Goal: Task Accomplishment & Management: Manage account settings

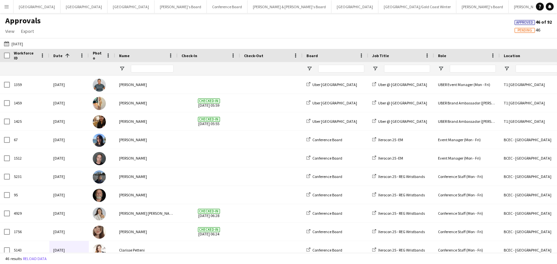
scroll to position [165, 0]
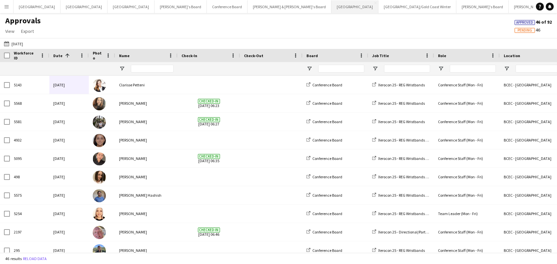
click at [331, 5] on button "Sydney Close" at bounding box center [354, 6] width 47 height 13
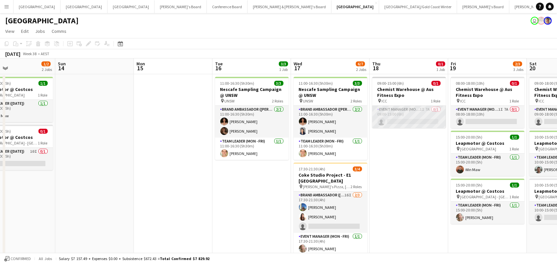
scroll to position [0, 189]
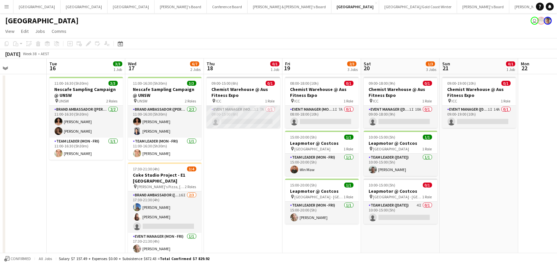
click at [268, 118] on app-card-role "Event Manager (Mon - Fri) 1I 7A 0/1 09:00-15:00 (6h) single-neutral-actions" at bounding box center [243, 117] width 74 height 22
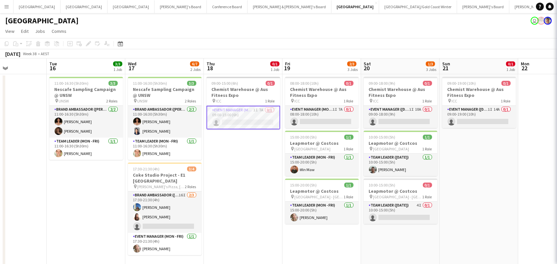
scroll to position [0, 189]
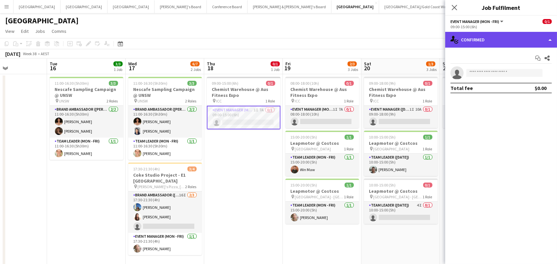
click at [483, 44] on div "single-neutral-actions-check-2 Confirmed" at bounding box center [501, 40] width 112 height 16
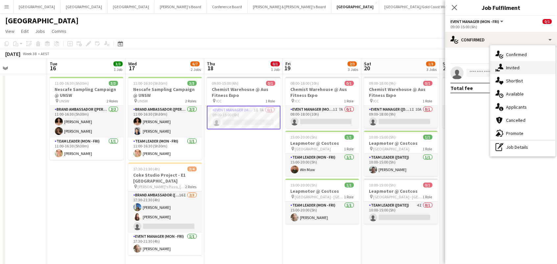
click at [511, 67] on span "Invited" at bounding box center [512, 68] width 13 height 6
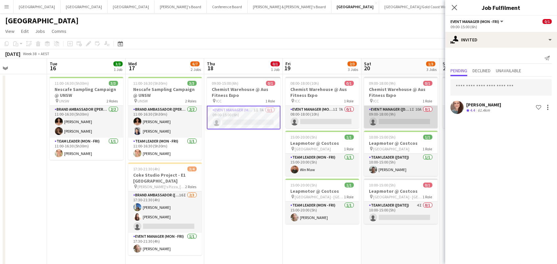
click at [402, 121] on app-card-role "Event Manager (Saturday) 1I 10A 0/1 09:00-18:00 (9h) single-neutral-actions" at bounding box center [401, 117] width 74 height 22
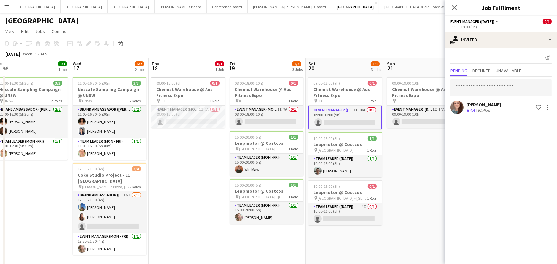
scroll to position [0, 270]
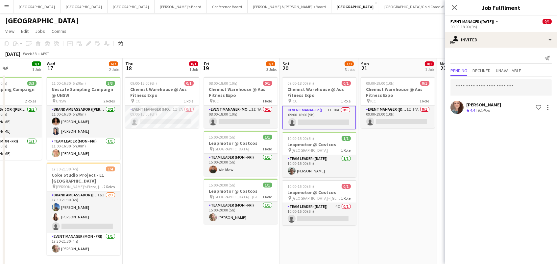
click at [398, 116] on app-card-role "Event Manager (Sunday) 1I 14A 0/1 09:00-19:00 (10h) single-neutral-actions" at bounding box center [398, 117] width 74 height 22
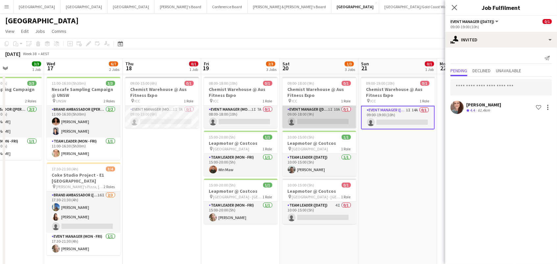
click at [324, 124] on app-card-role "Event Manager (Saturday) 1I 10A 0/1 09:00-18:00 (9h) single-neutral-actions" at bounding box center [319, 117] width 74 height 22
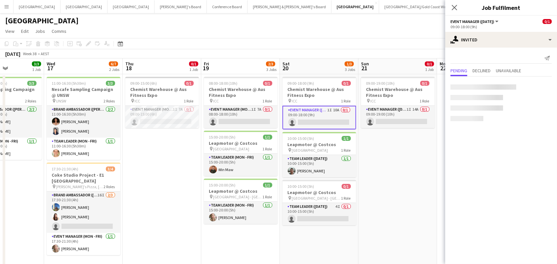
scroll to position [0, 270]
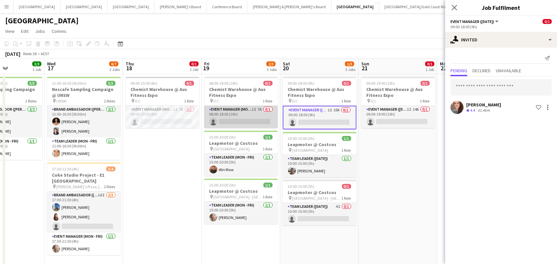
click at [254, 121] on app-card-role "Event Manager (Mon - Fri) 1I 7A 0/1 08:00-18:00 (10h) single-neutral-actions" at bounding box center [241, 117] width 74 height 22
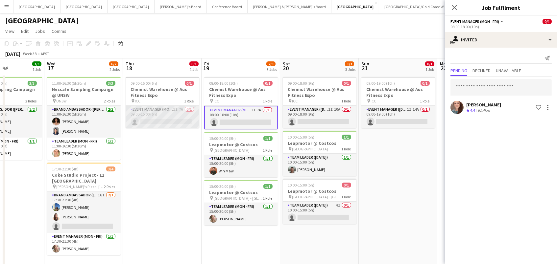
click at [168, 119] on app-card-role "Event Manager (Mon - Fri) 1I 7A 0/1 09:00-15:00 (6h) single-neutral-actions" at bounding box center [163, 117] width 74 height 22
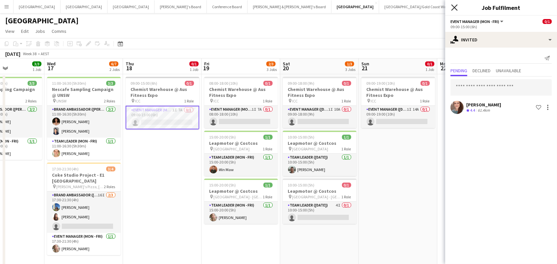
click at [453, 6] on icon at bounding box center [454, 7] width 6 height 6
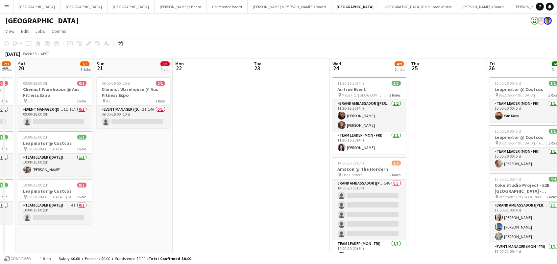
scroll to position [0, 316]
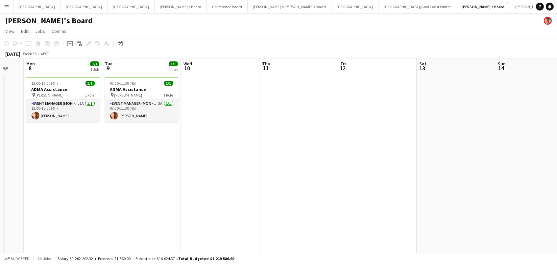
scroll to position [0, 218]
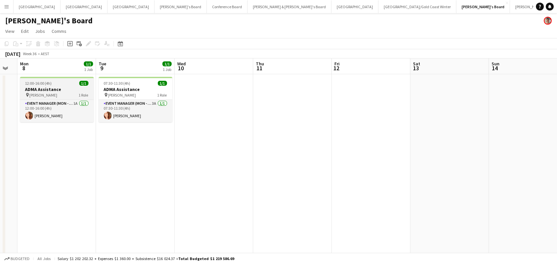
click at [54, 85] on div "12:00-16:00 (4h) 1/1" at bounding box center [57, 83] width 74 height 5
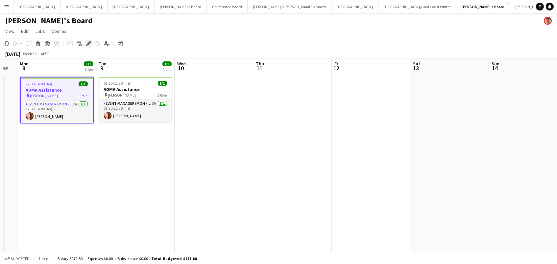
click at [87, 41] on icon "Edit" at bounding box center [88, 43] width 5 height 5
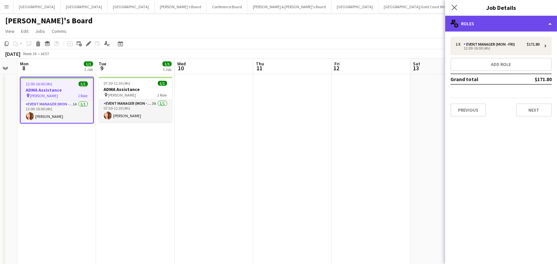
click at [480, 23] on div "multiple-users-add Roles" at bounding box center [501, 24] width 112 height 16
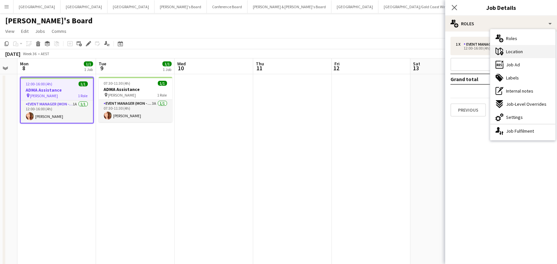
click at [508, 54] on span "Location" at bounding box center [514, 52] width 17 height 6
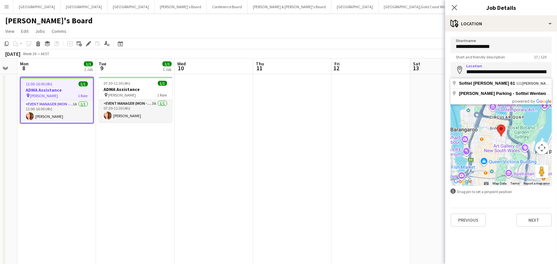
click at [312, 113] on app-date-cell at bounding box center [292, 183] width 79 height 218
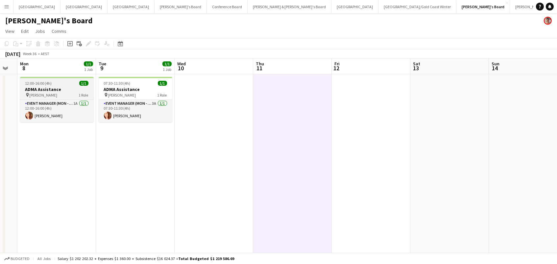
click at [54, 87] on h3 "ADMA Assistance" at bounding box center [57, 89] width 74 height 6
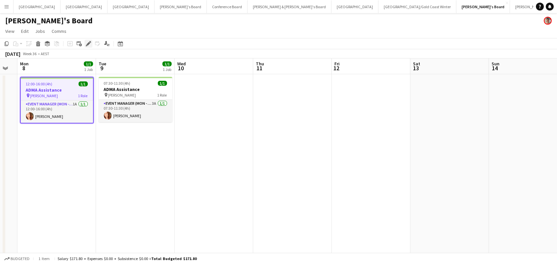
click at [91, 41] on div "Edit" at bounding box center [88, 44] width 8 height 8
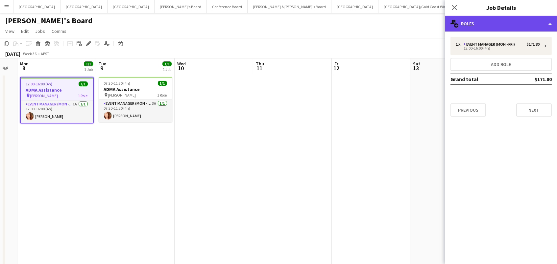
click at [490, 24] on div "multiple-users-add Roles" at bounding box center [501, 24] width 112 height 16
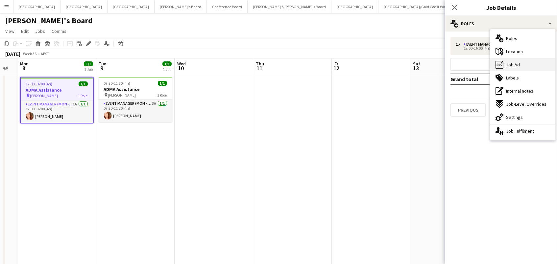
click at [518, 64] on span "Job Ad" at bounding box center [513, 65] width 14 height 6
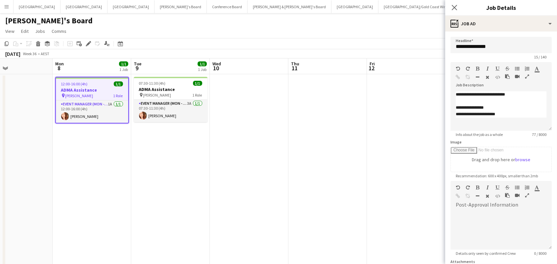
scroll to position [0, 189]
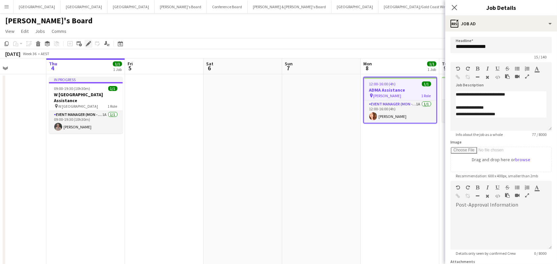
click at [88, 44] on icon "Edit" at bounding box center [88, 43] width 5 height 5
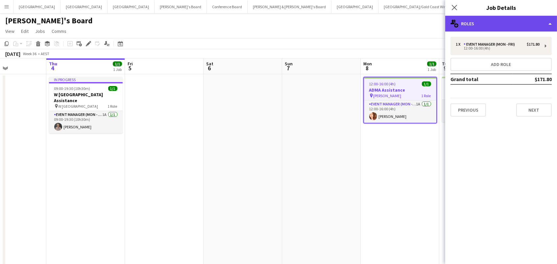
click at [499, 24] on div "multiple-users-add Roles" at bounding box center [501, 24] width 112 height 16
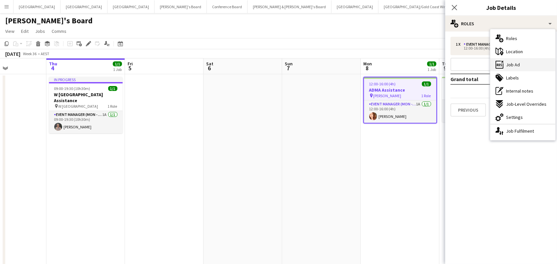
click at [521, 65] on div "ads-window Job Ad" at bounding box center [522, 64] width 65 height 13
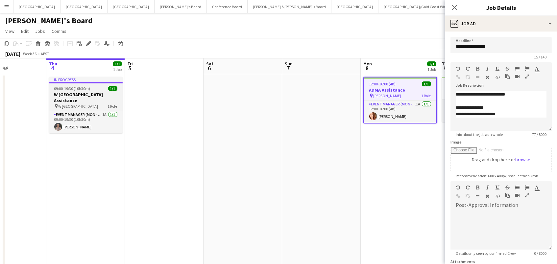
click at [89, 96] on h3 "W [GEOGRAPHIC_DATA] Assistance" at bounding box center [86, 98] width 74 height 12
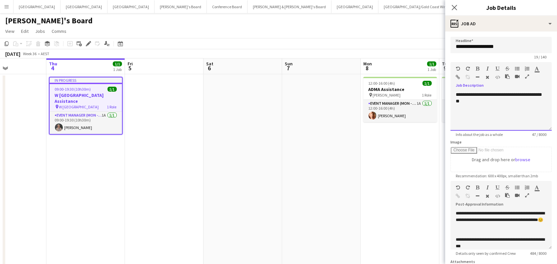
drag, startPoint x: 491, startPoint y: 100, endPoint x: 423, endPoint y: 69, distance: 73.7
click at [423, 69] on body "Menu Boards Boards Boards All jobs Status Workforce Workforce My Workforce Recr…" at bounding box center [278, 151] width 557 height 303
copy span "**********"
click at [375, 94] on span "[PERSON_NAME]" at bounding box center [387, 95] width 28 height 5
type input "**********"
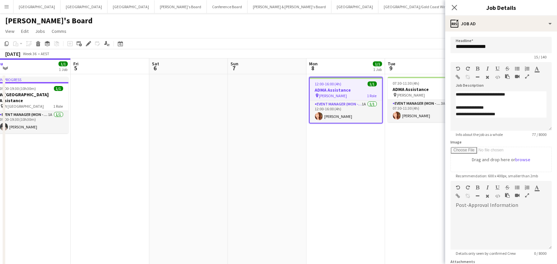
scroll to position [0, 246]
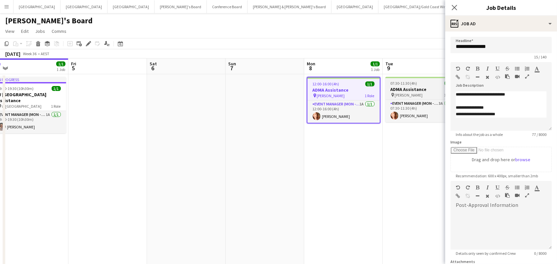
click at [393, 89] on h3 "ADMA Assistance" at bounding box center [422, 89] width 74 height 6
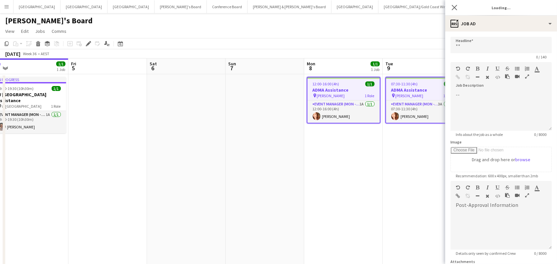
type input "**********"
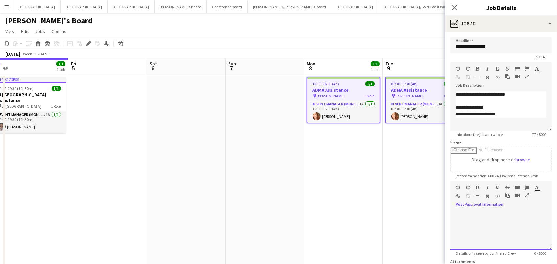
click at [466, 230] on div at bounding box center [500, 229] width 101 height 39
paste div
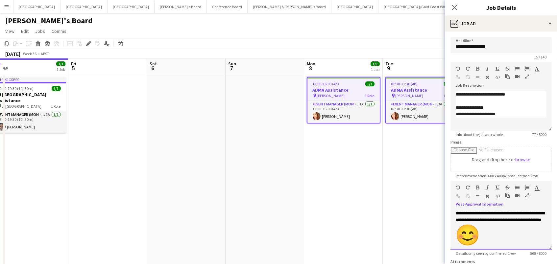
scroll to position [0, 0]
click at [479, 240] on img "😊" at bounding box center [468, 236] width 24 height 24
click at [507, 230] on div "**********" at bounding box center [501, 229] width 91 height 39
click at [534, 219] on div "**********" at bounding box center [501, 220] width 91 height 20
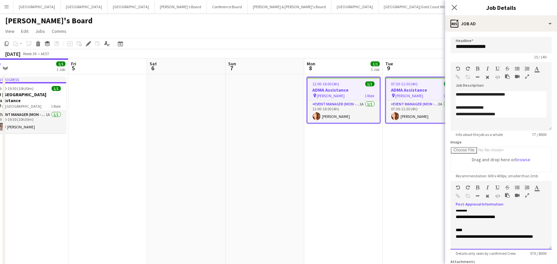
scroll to position [122, 0]
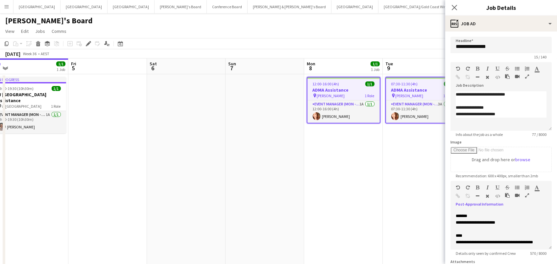
click at [362, 179] on app-date-cell "12:00-16:00 (4h) 1/1 ADMA Assistance pin [PERSON_NAME] 1 Role Event Manager (Mo…" at bounding box center [343, 183] width 79 height 218
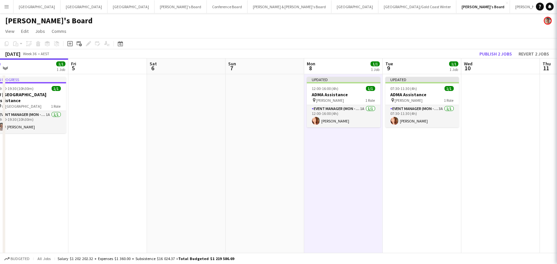
scroll to position [0, 246]
click at [490, 50] on button "Publish 2 jobs" at bounding box center [496, 54] width 38 height 9
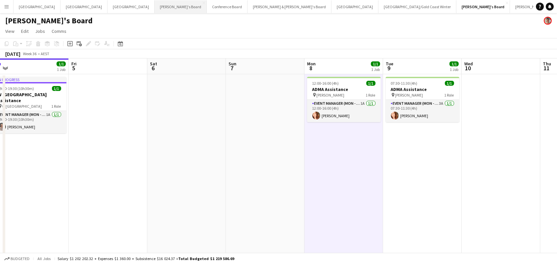
click at [155, 3] on button "Tennille's Board Close" at bounding box center [181, 6] width 52 height 13
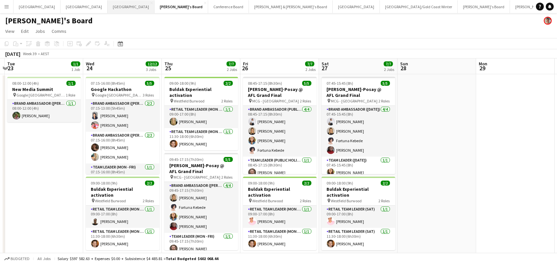
click at [108, 6] on button "Melbourne Close" at bounding box center [131, 6] width 47 height 13
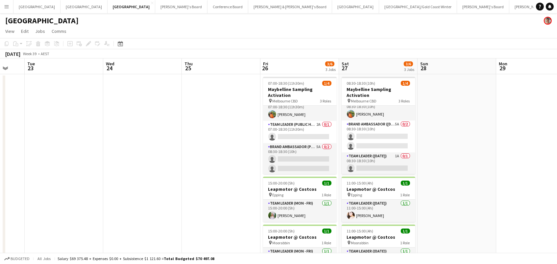
scroll to position [7, 0]
click at [155, 4] on button "Tennille's Board Close" at bounding box center [181, 6] width 52 height 13
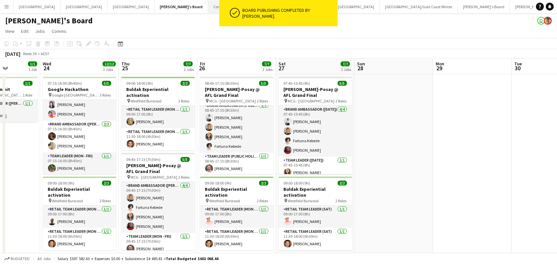
click at [208, 6] on button "Conference Board Close" at bounding box center [228, 6] width 41 height 13
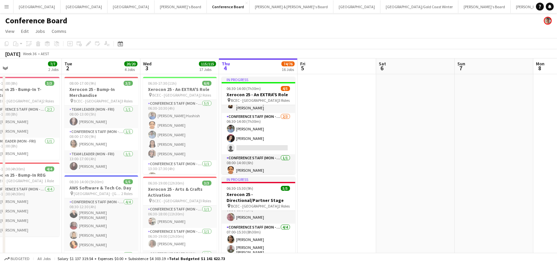
scroll to position [9, 0]
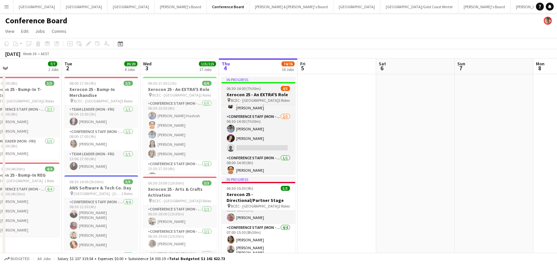
click at [241, 88] on span "06:30-14:00 (7h30m)" at bounding box center [244, 88] width 34 height 5
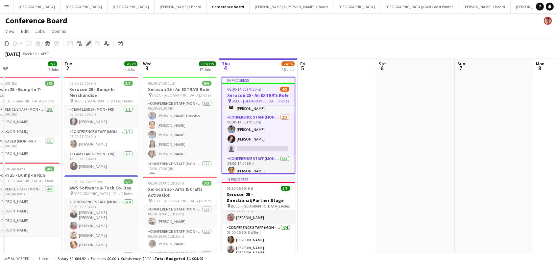
click at [86, 44] on icon "Edit" at bounding box center [88, 43] width 5 height 5
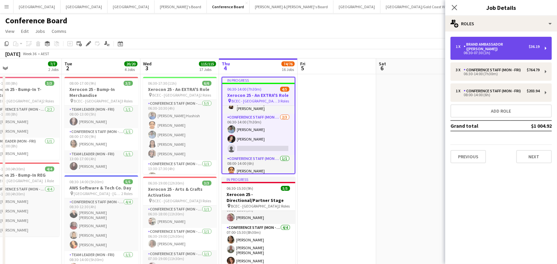
click at [454, 53] on div "1 x Brand Ambassador (Mon - Fri) $36.19 06:30-07:30 (1h)" at bounding box center [500, 48] width 101 height 23
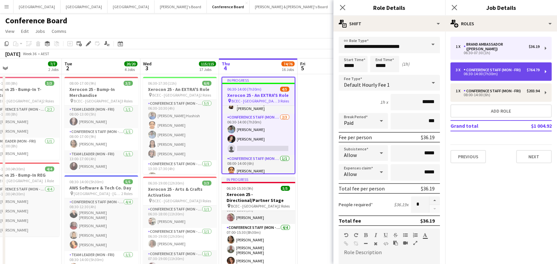
click at [464, 73] on div "3 x Conference Staff (Mon - Fri) $764.79 06:30-14:00 (7h30m)" at bounding box center [500, 71] width 101 height 18
type input "**********"
type input "*****"
type input "******"
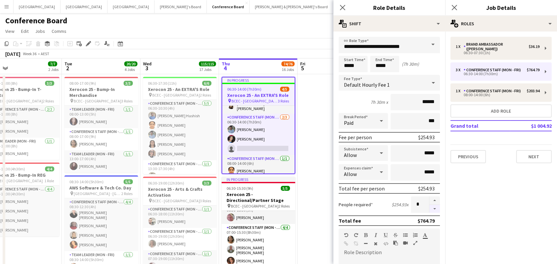
click at [436, 207] on button "button" at bounding box center [434, 209] width 11 height 8
type input "*"
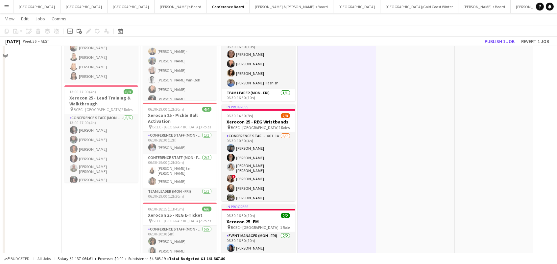
scroll to position [277, 0]
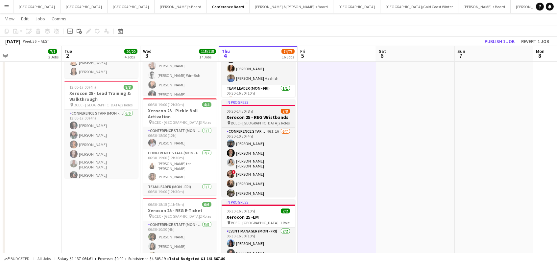
click at [245, 125] on div "pin BCEC - [GEOGRAPHIC_DATA] 2 Roles" at bounding box center [259, 122] width 74 height 5
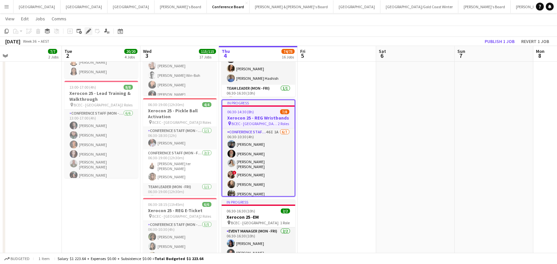
click at [88, 30] on icon at bounding box center [88, 32] width 4 height 4
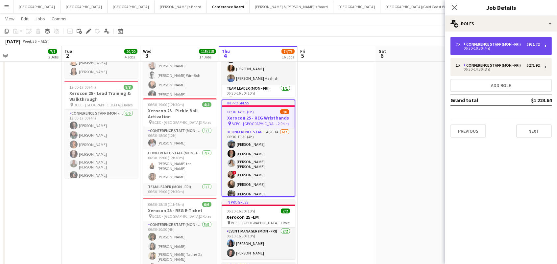
click at [502, 44] on div "Conference Staff (Mon - Fri)" at bounding box center [494, 44] width 60 height 5
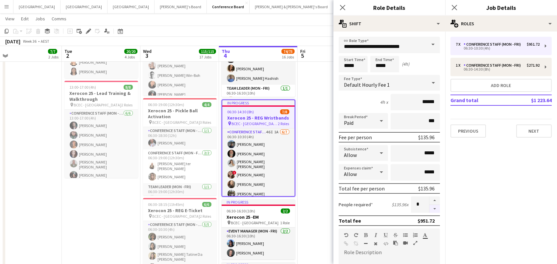
click at [436, 211] on button "button" at bounding box center [434, 209] width 11 height 8
type input "*"
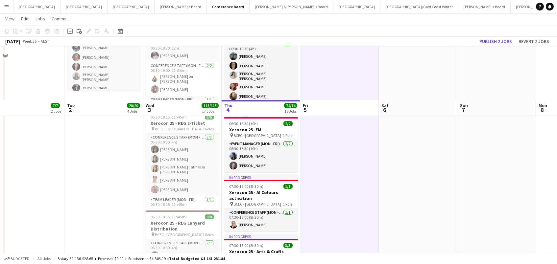
scroll to position [334, 0]
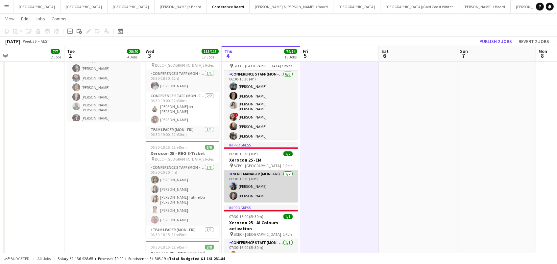
click at [251, 183] on app-card-role "Event Manager (Mon - Fri) [DATE] 06:30-16:30 (10h) [PERSON_NAME] [PERSON_NAME]" at bounding box center [261, 187] width 74 height 32
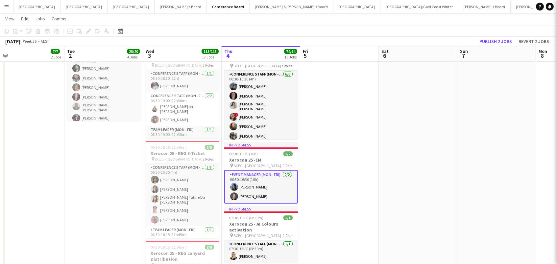
scroll to position [0, 171]
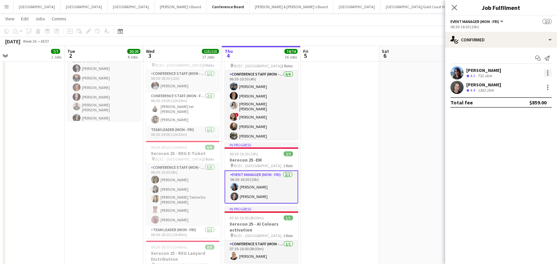
click at [547, 72] on div at bounding box center [547, 72] width 1 height 1
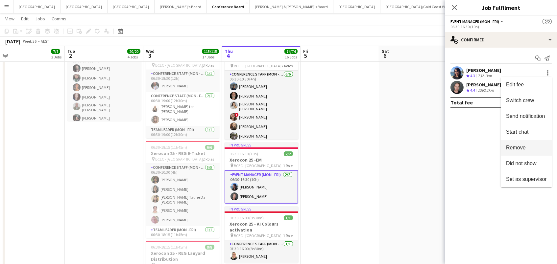
click at [518, 151] on button "Remove" at bounding box center [526, 148] width 51 height 16
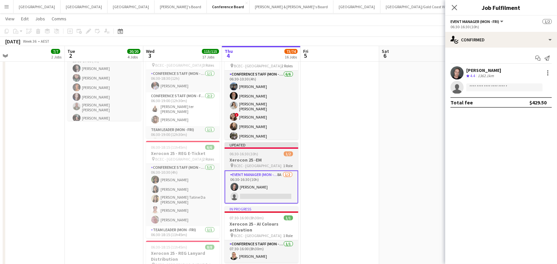
click at [257, 148] on div at bounding box center [262, 148] width 74 height 1
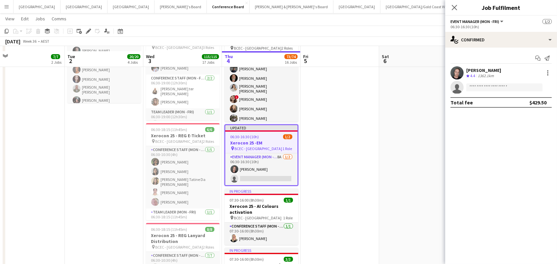
scroll to position [357, 0]
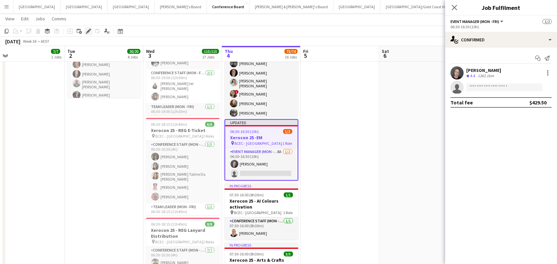
click at [86, 30] on icon "Edit" at bounding box center [88, 31] width 5 height 5
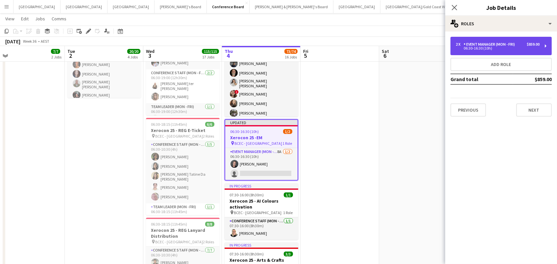
click at [497, 43] on div "Event Manager (Mon - Fri)" at bounding box center [491, 44] width 54 height 5
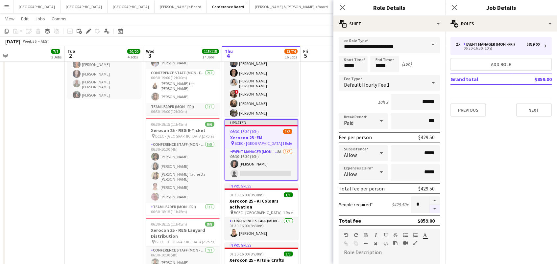
click at [434, 208] on button "button" at bounding box center [434, 209] width 11 height 8
type input "*"
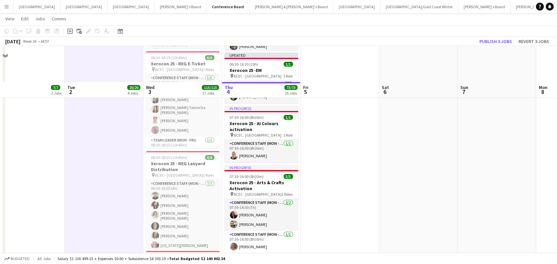
scroll to position [490, 0]
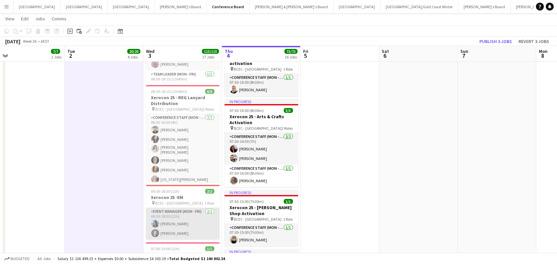
click at [176, 215] on app-card-role "Event Manager (Mon - Fri) [DATE] 06:30-18:30 (12h) [PERSON_NAME] [PERSON_NAME]" at bounding box center [183, 224] width 74 height 32
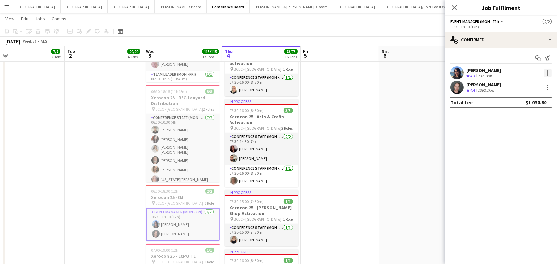
click at [547, 72] on div at bounding box center [547, 72] width 1 height 1
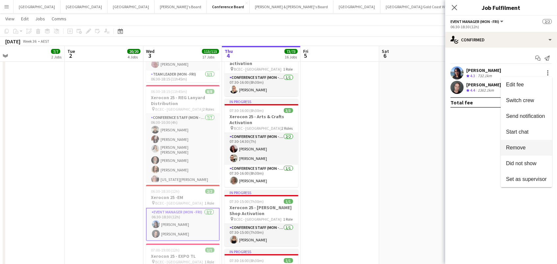
click at [526, 151] on button "Remove" at bounding box center [526, 148] width 51 height 16
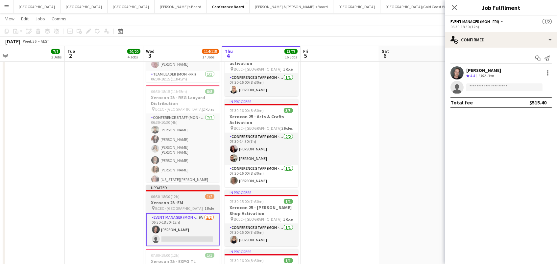
click at [195, 207] on div "pin BCEC - [GEOGRAPHIC_DATA] 1 Role" at bounding box center [183, 208] width 74 height 5
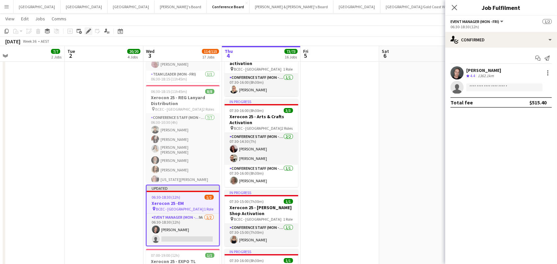
click at [87, 31] on icon at bounding box center [88, 32] width 4 height 4
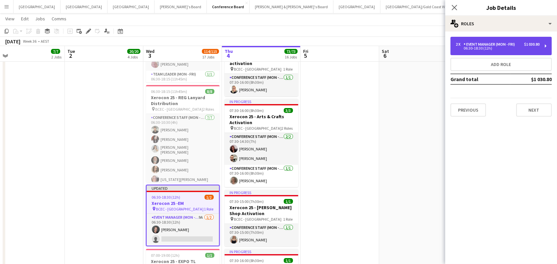
click at [525, 49] on div "06:30-18:30 (12h)" at bounding box center [498, 48] width 84 height 3
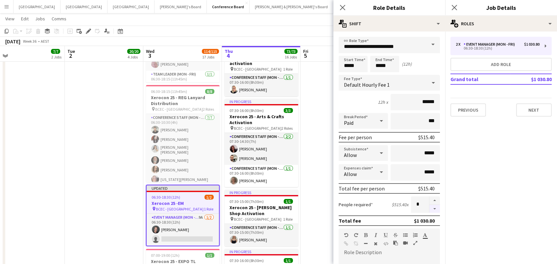
click at [432, 208] on button "button" at bounding box center [434, 209] width 11 height 8
type input "*"
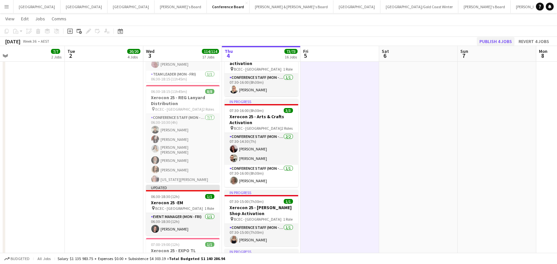
click at [509, 39] on button "Publish 4 jobs" at bounding box center [496, 41] width 38 height 9
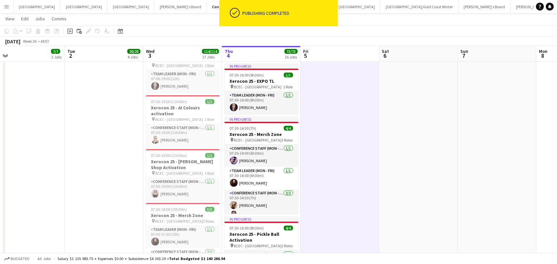
scroll to position [676, 0]
click at [371, 170] on app-date-cell at bounding box center [340, 114] width 79 height 1433
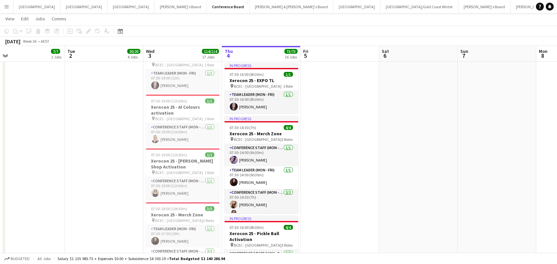
click at [6, 263] on div "Budgeted All jobs Salary $1 135 983.75 + Expenses $0.00 + Subsistence $4 303.19…" at bounding box center [278, 258] width 557 height 11
click at [19, 262] on button "Budgeted" at bounding box center [16, 258] width 27 height 7
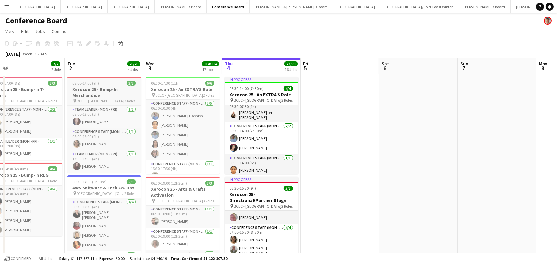
scroll to position [0, 0]
